Goal: Information Seeking & Learning: Learn about a topic

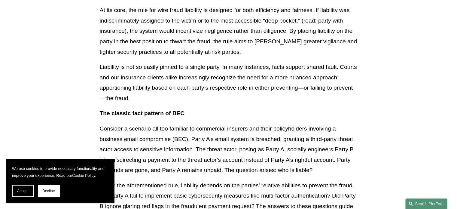
scroll to position [241, 0]
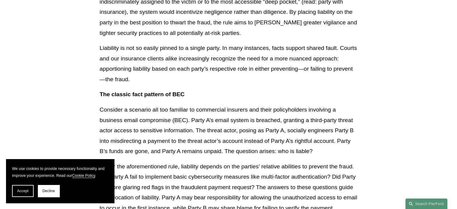
scroll to position [271, 0]
